Goal: Navigation & Orientation: Find specific page/section

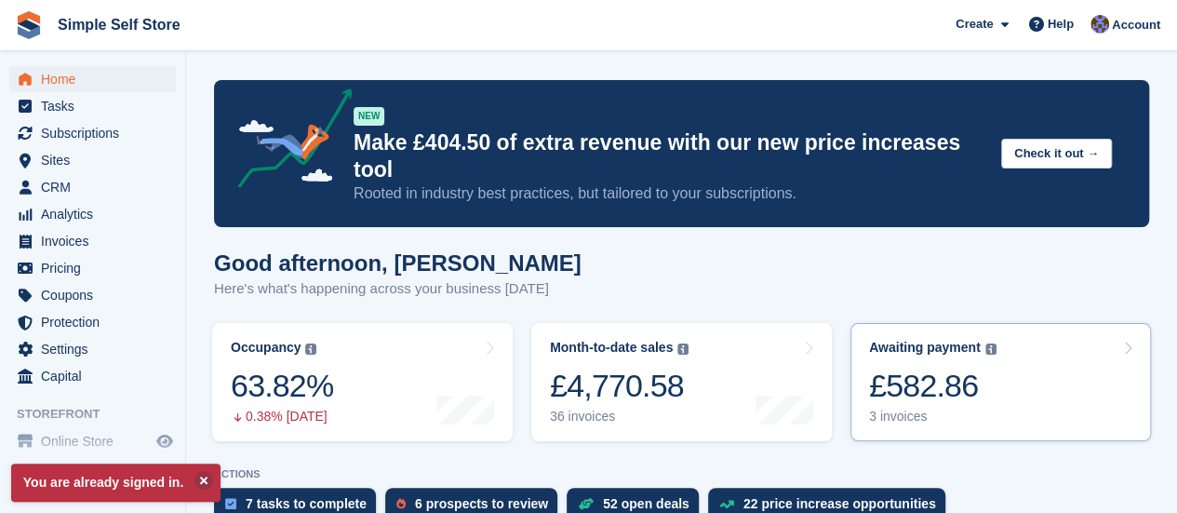
click at [897, 408] on div "3 invoices" at bounding box center [932, 416] width 127 height 16
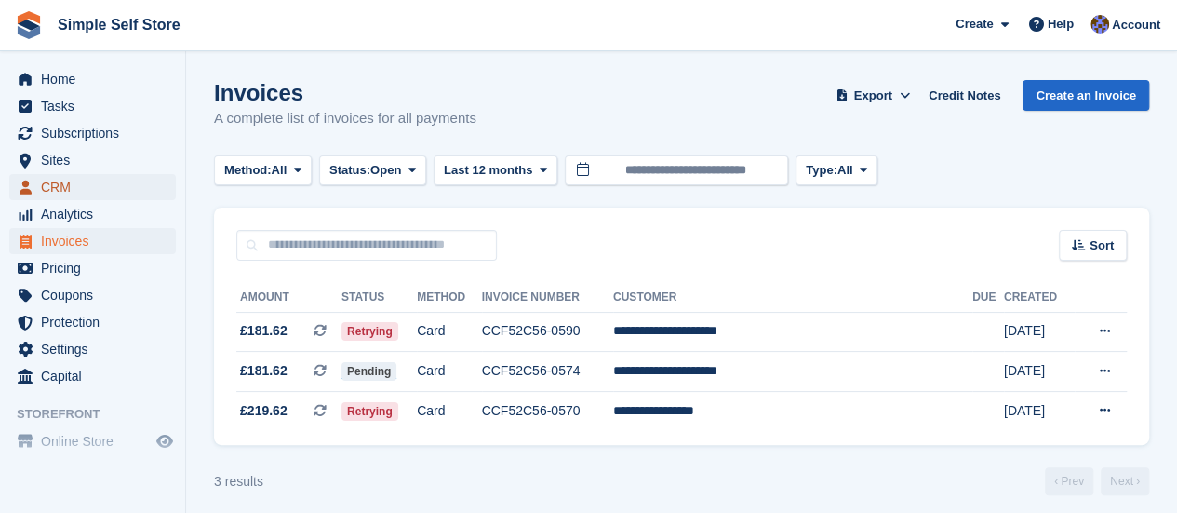
click at [48, 182] on span "CRM" at bounding box center [97, 187] width 112 height 26
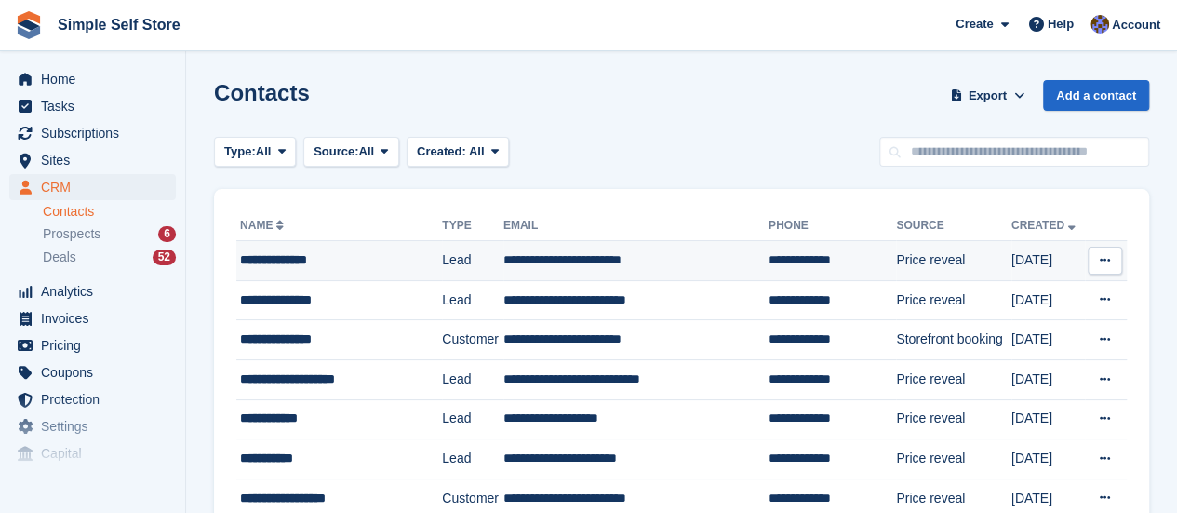
click at [564, 248] on td "**********" at bounding box center [635, 261] width 265 height 40
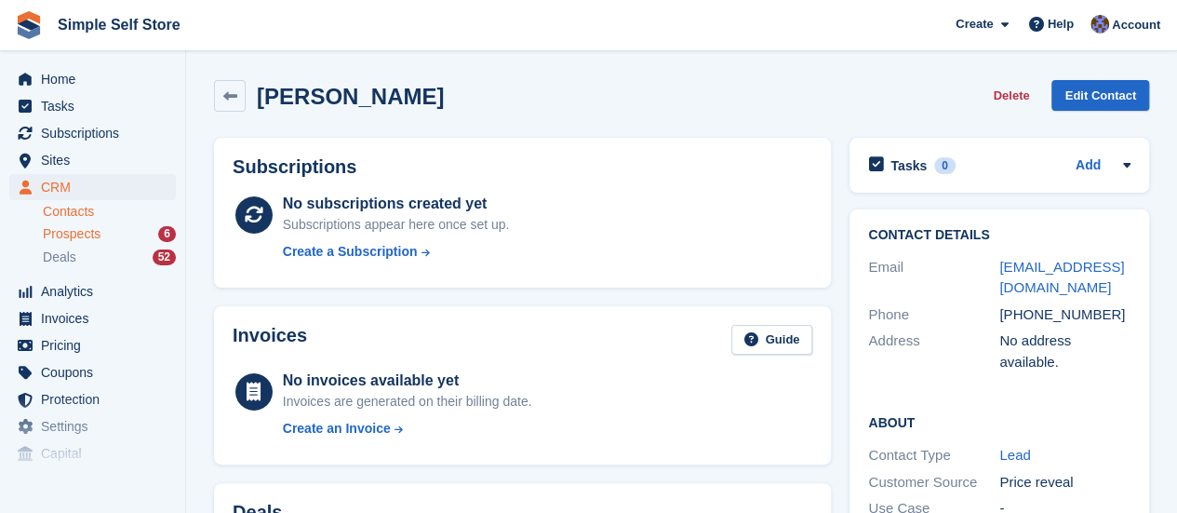
click at [67, 232] on span "Prospects" at bounding box center [72, 234] width 58 height 18
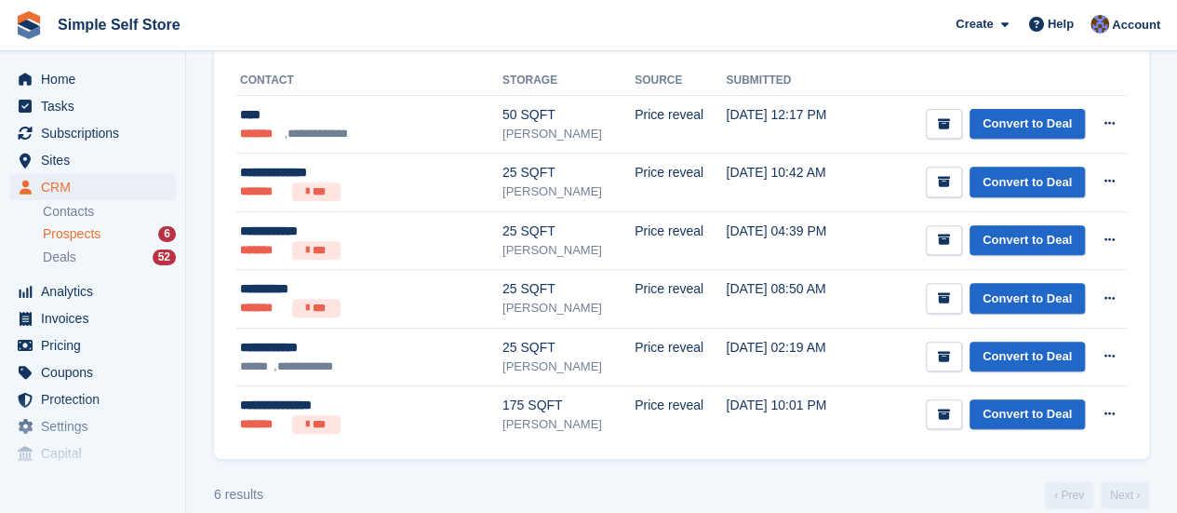
scroll to position [335, 0]
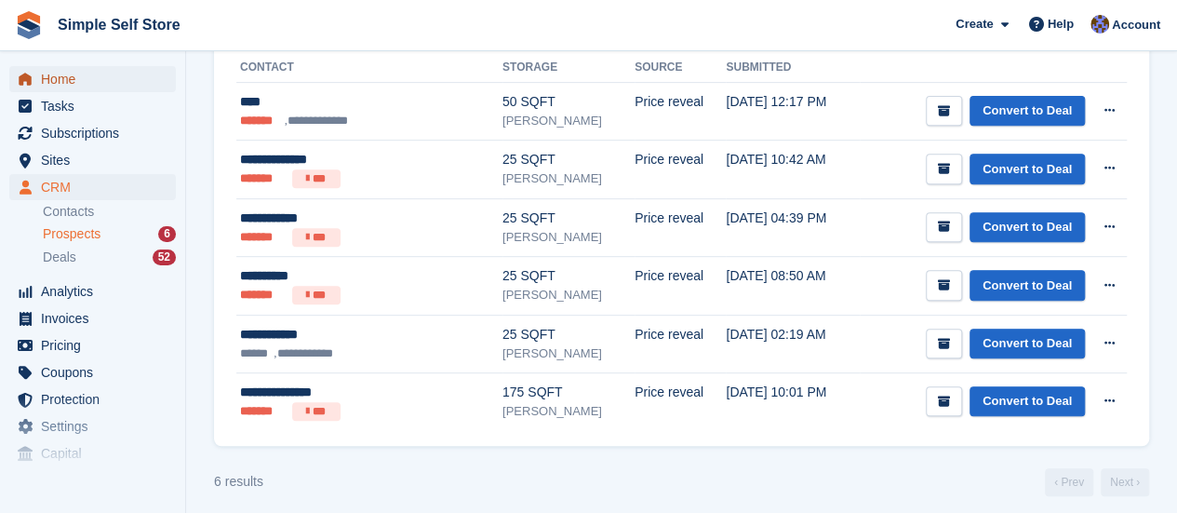
click at [67, 74] on span "Home" at bounding box center [97, 79] width 112 height 26
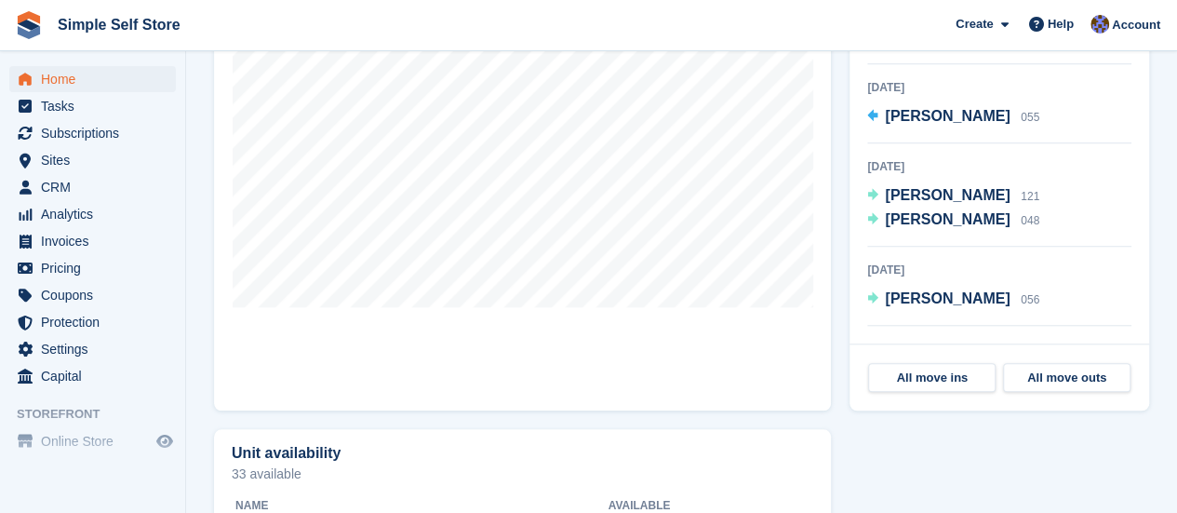
scroll to position [707, 0]
click at [47, 191] on span "CRM" at bounding box center [97, 187] width 112 height 26
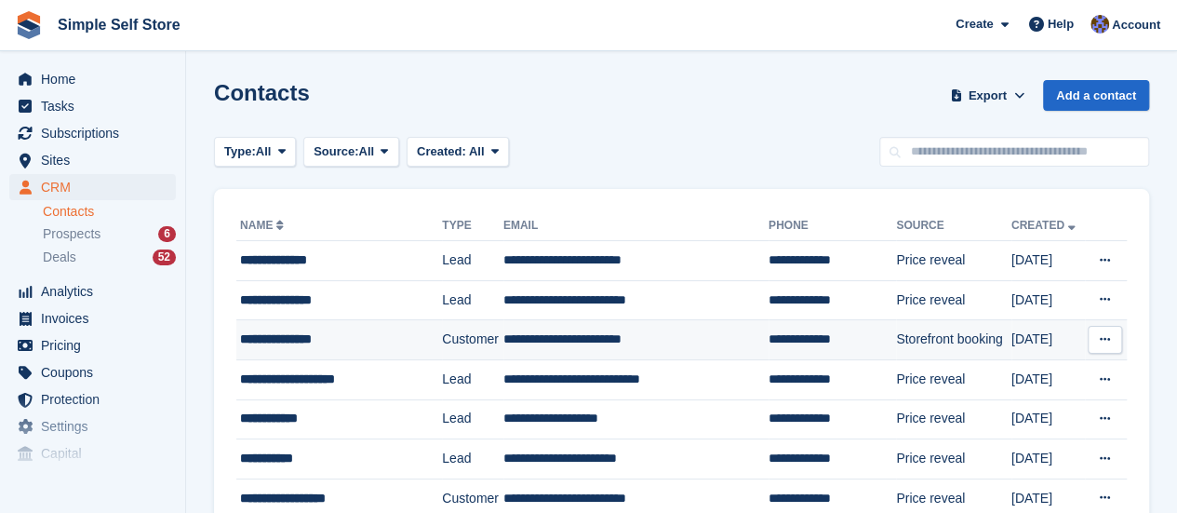
click at [294, 330] on div "**********" at bounding box center [333, 339] width 187 height 20
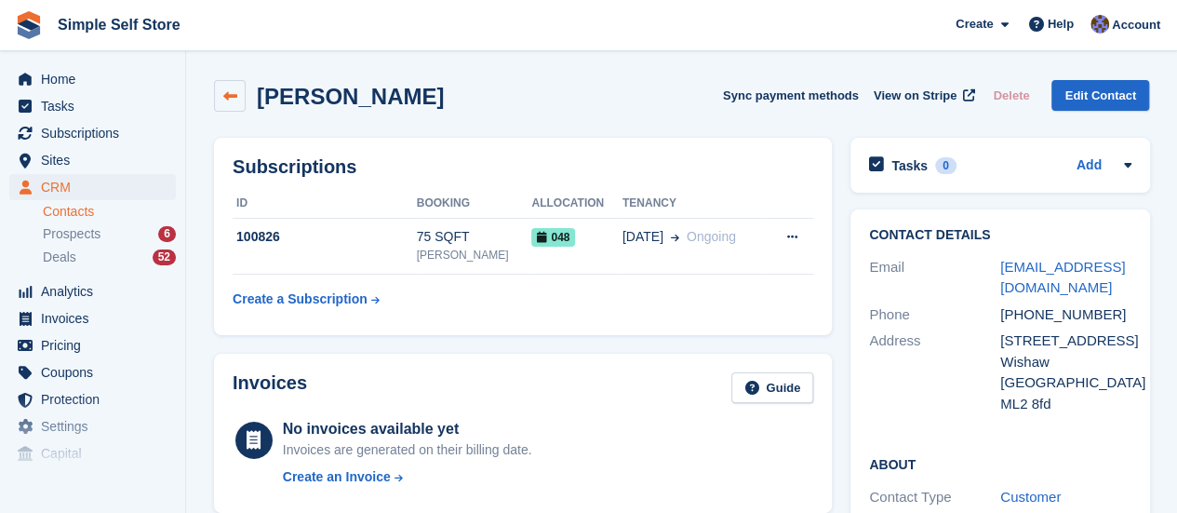
click at [226, 91] on icon at bounding box center [230, 96] width 14 height 14
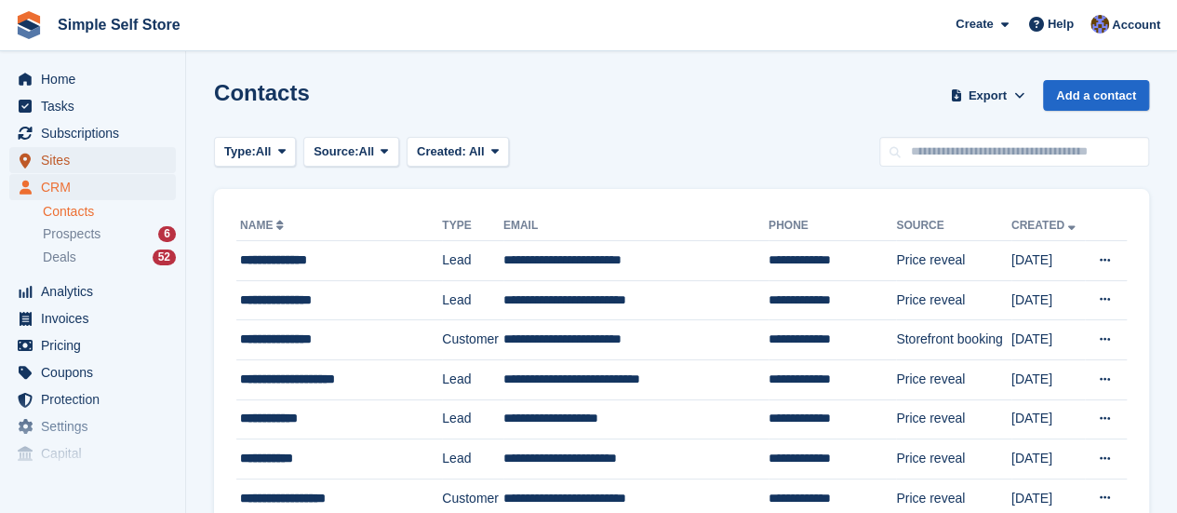
click at [48, 155] on span "Sites" at bounding box center [97, 160] width 112 height 26
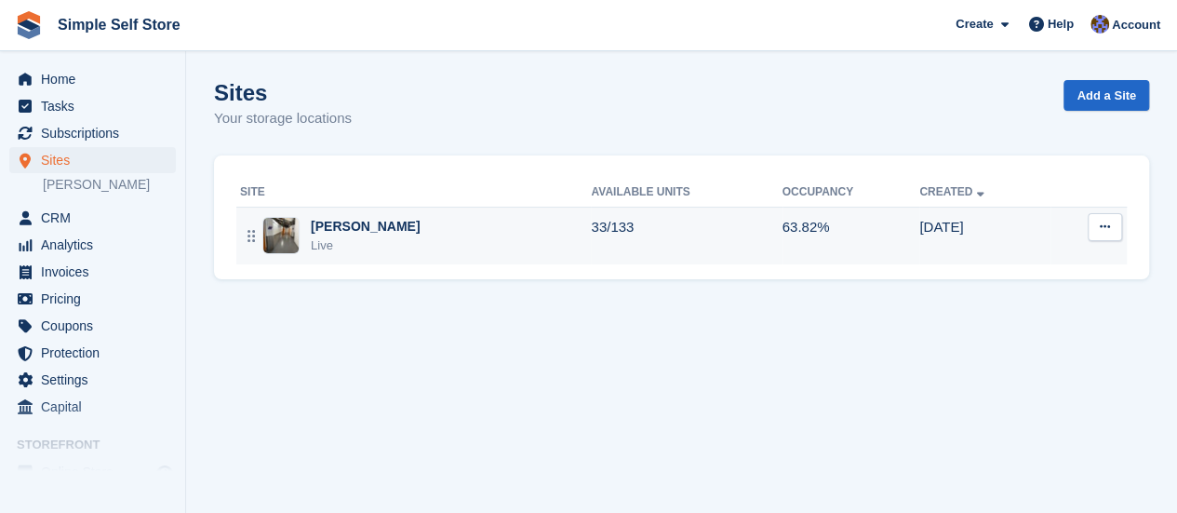
click at [273, 236] on img at bounding box center [280, 235] width 35 height 35
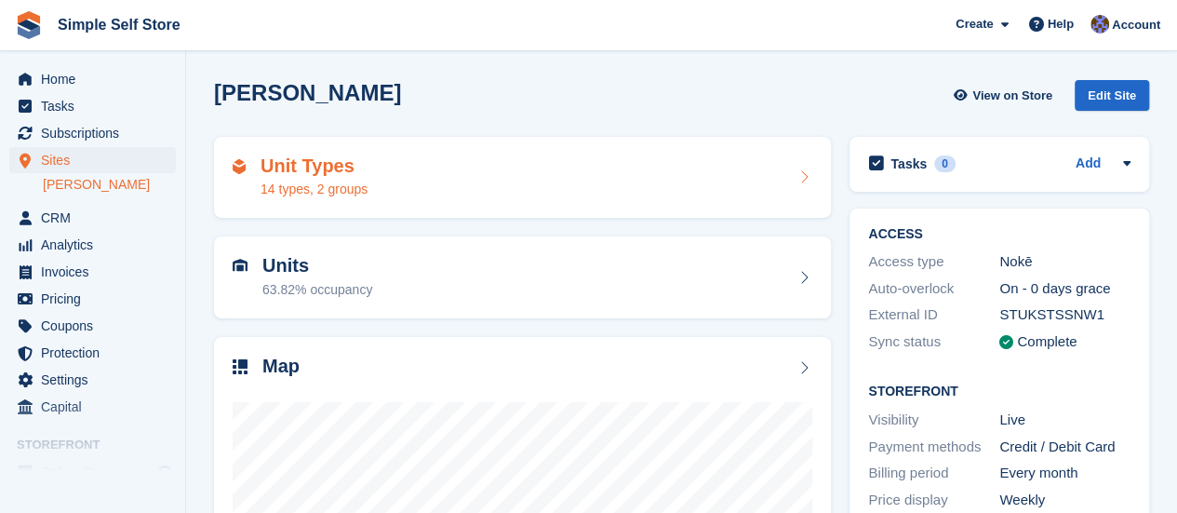
click at [326, 188] on div "14 types, 2 groups" at bounding box center [313, 190] width 107 height 20
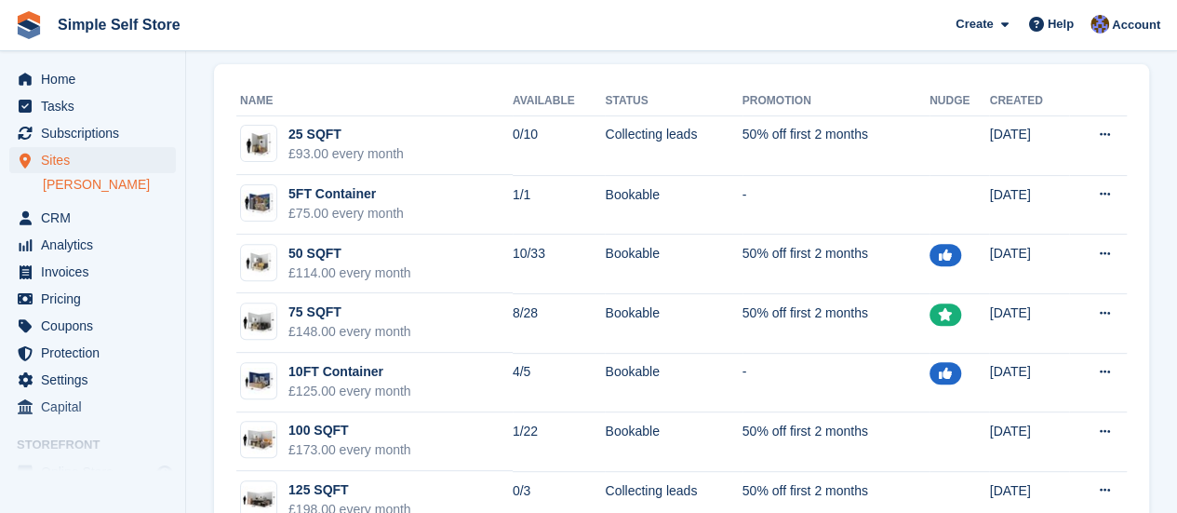
scroll to position [223, 0]
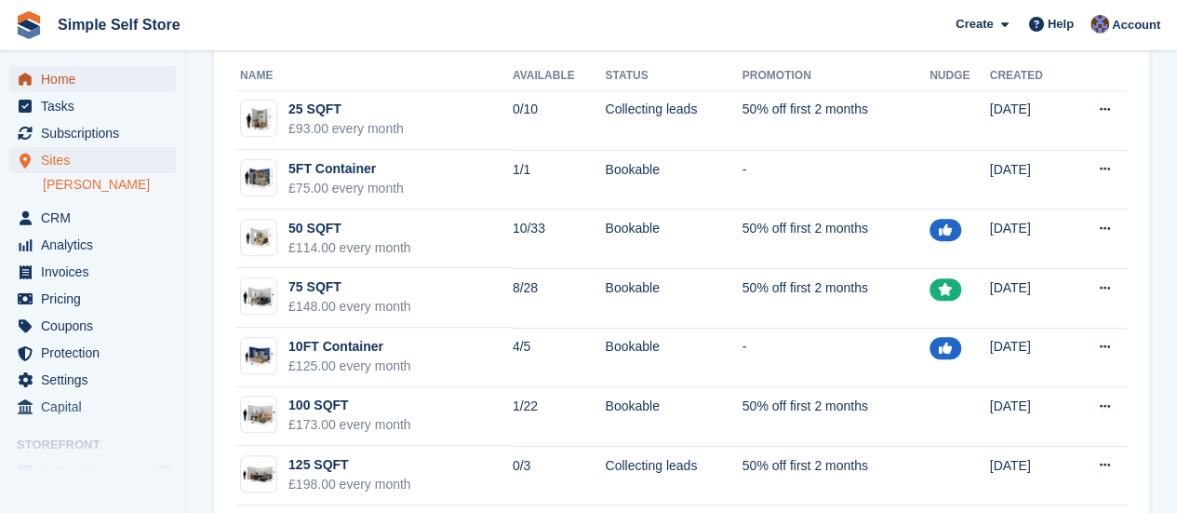
click at [78, 79] on span "Home" at bounding box center [97, 79] width 112 height 26
